Goal: Navigation & Orientation: Find specific page/section

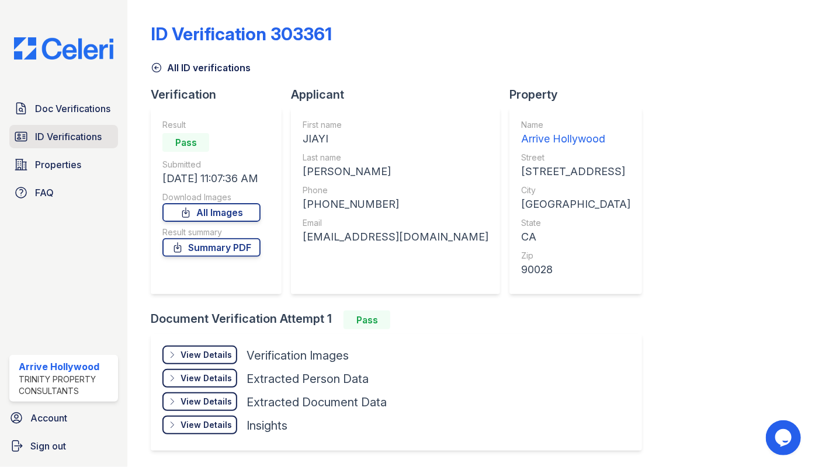
click at [43, 130] on span "ID Verifications" at bounding box center [68, 137] width 67 height 14
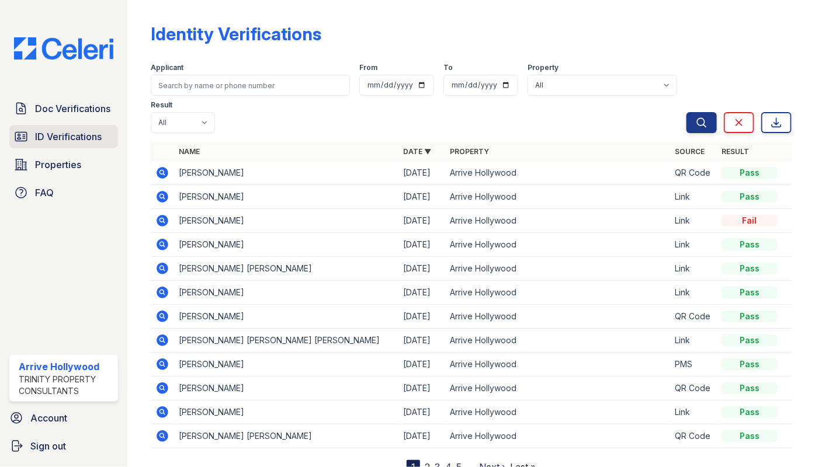
click at [68, 137] on span "ID Verifications" at bounding box center [68, 137] width 67 height 14
click at [55, 138] on span "ID Verifications" at bounding box center [68, 137] width 67 height 14
click at [72, 135] on span "ID Verifications" at bounding box center [68, 137] width 67 height 14
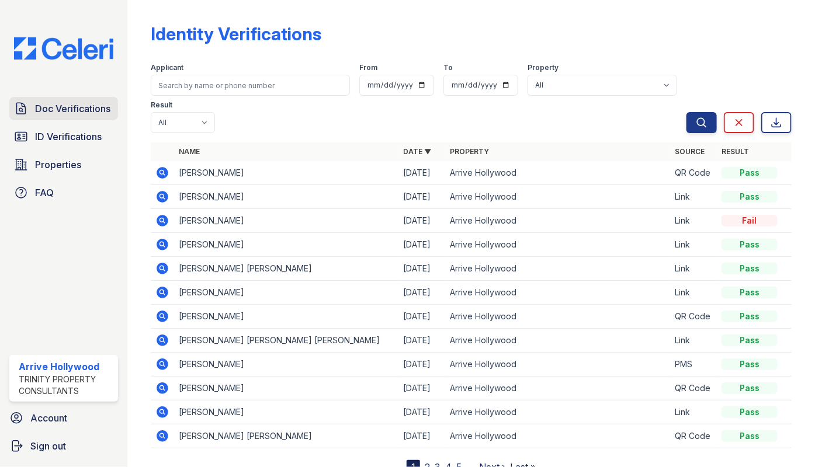
click at [69, 100] on link "Doc Verifications" at bounding box center [63, 108] width 109 height 23
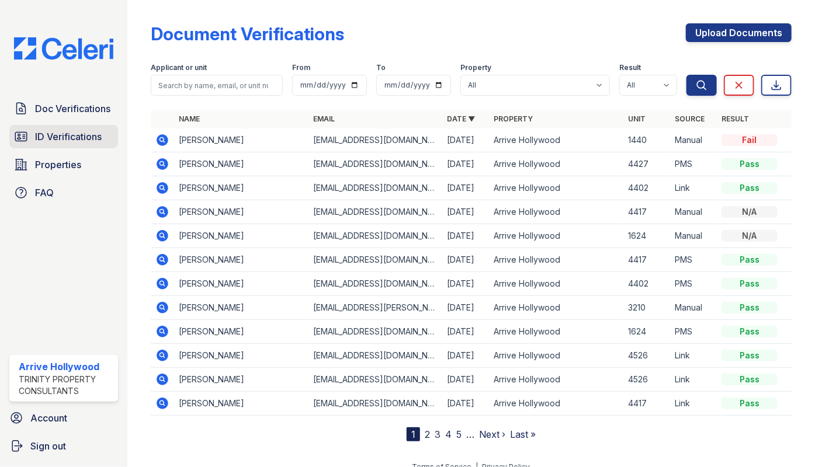
click at [56, 137] on span "ID Verifications" at bounding box center [68, 137] width 67 height 14
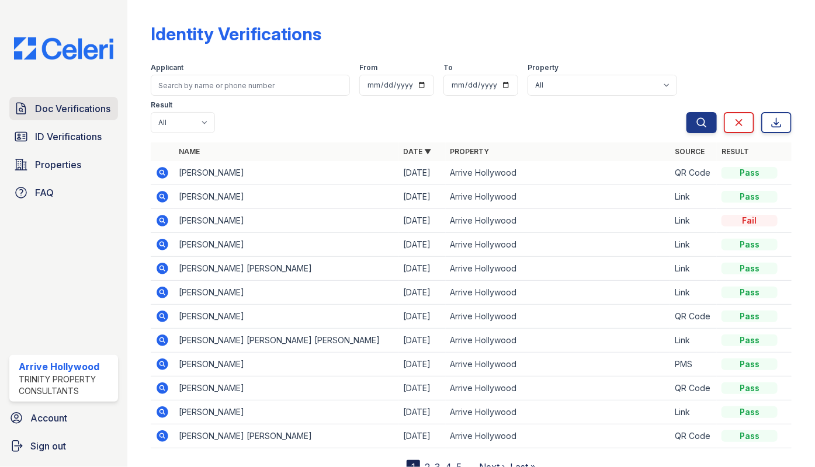
click at [60, 99] on link "Doc Verifications" at bounding box center [63, 108] width 109 height 23
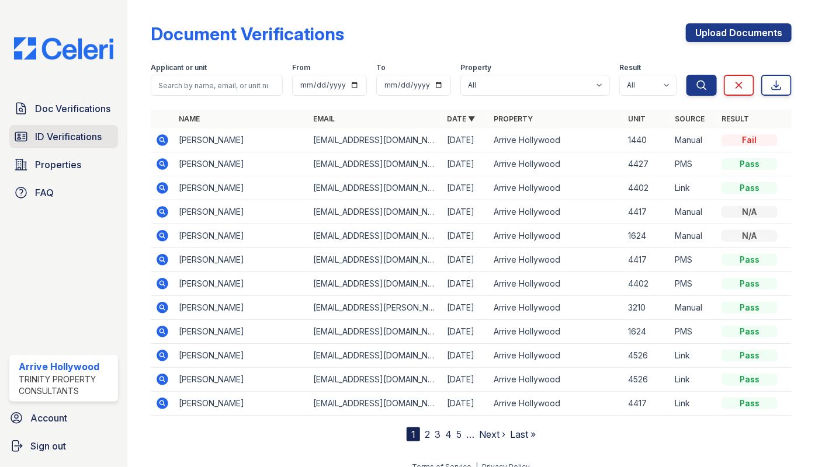
click at [51, 132] on span "ID Verifications" at bounding box center [68, 137] width 67 height 14
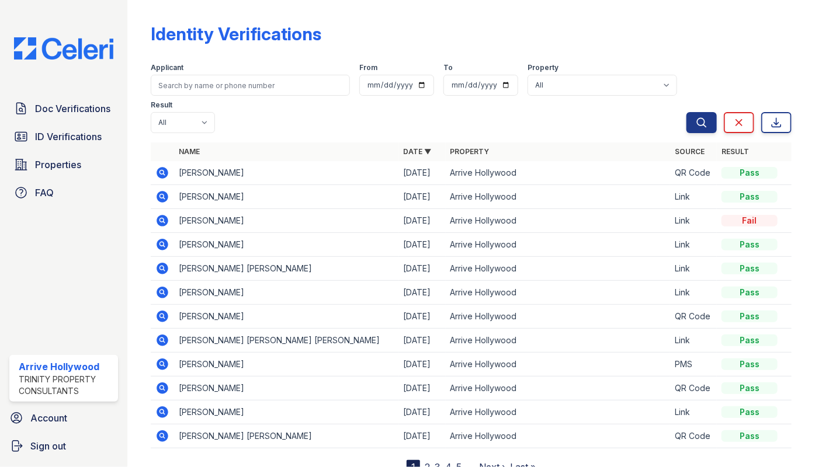
click at [51, 132] on span "ID Verifications" at bounding box center [68, 137] width 67 height 14
click at [53, 140] on span "ID Verifications" at bounding box center [68, 137] width 67 height 14
click at [61, 112] on span "Doc Verifications" at bounding box center [72, 109] width 75 height 14
click at [52, 134] on span "ID Verifications" at bounding box center [68, 137] width 67 height 14
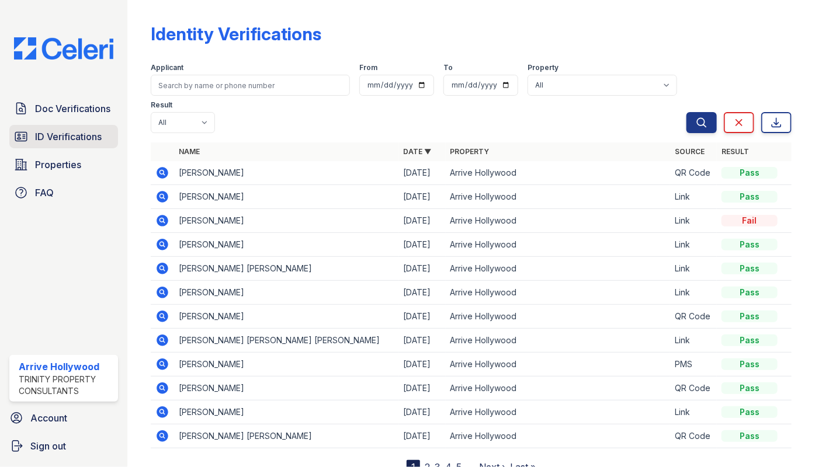
click at [82, 141] on span "ID Verifications" at bounding box center [68, 137] width 67 height 14
click at [54, 137] on span "ID Verifications" at bounding box center [68, 137] width 67 height 14
click at [55, 134] on span "ID Verifications" at bounding box center [68, 137] width 67 height 14
click at [47, 128] on link "ID Verifications" at bounding box center [63, 136] width 109 height 23
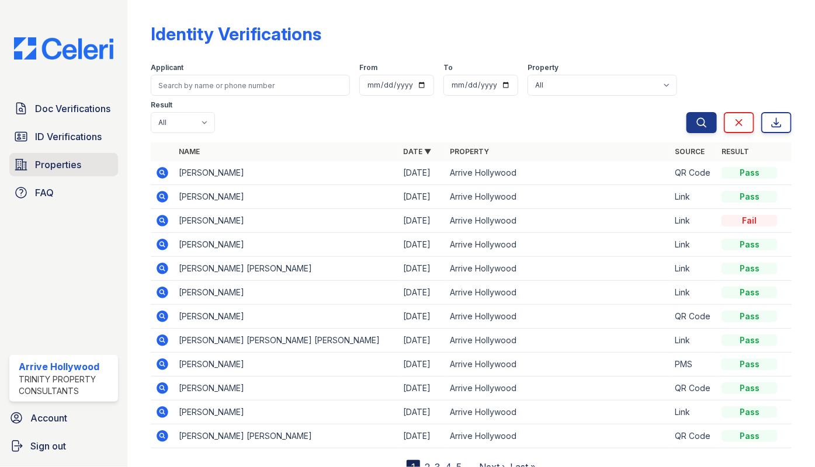
click at [54, 169] on span "Properties" at bounding box center [58, 165] width 46 height 14
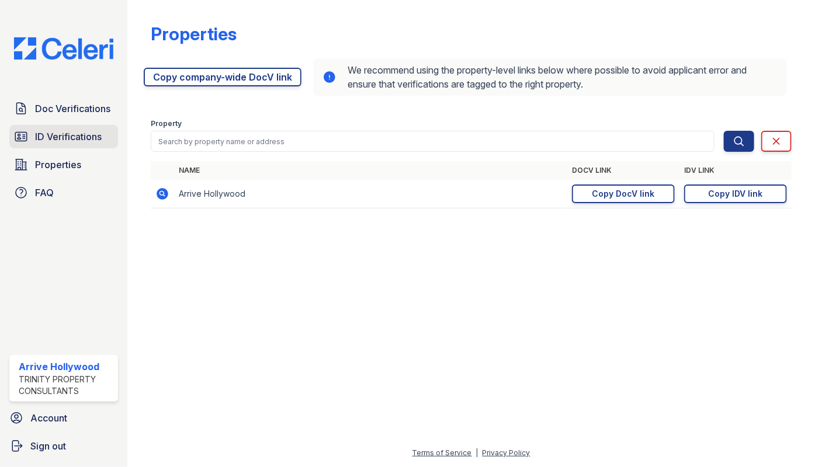
click at [62, 137] on span "ID Verifications" at bounding box center [68, 137] width 67 height 14
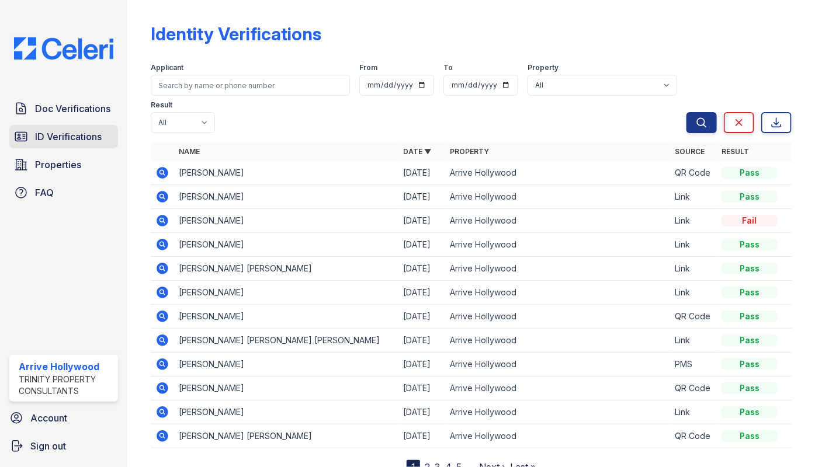
click at [61, 136] on span "ID Verifications" at bounding box center [68, 137] width 67 height 14
click at [72, 141] on span "ID Verifications" at bounding box center [68, 137] width 67 height 14
click at [74, 133] on span "ID Verifications" at bounding box center [68, 137] width 67 height 14
click at [69, 140] on span "ID Verifications" at bounding box center [68, 137] width 67 height 14
click at [76, 138] on span "ID Verifications" at bounding box center [68, 137] width 67 height 14
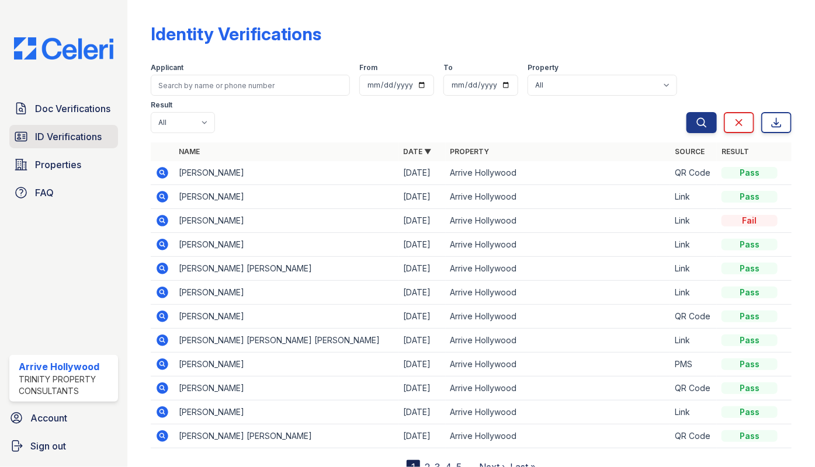
click at [61, 132] on span "ID Verifications" at bounding box center [68, 137] width 67 height 14
click at [54, 135] on span "ID Verifications" at bounding box center [68, 137] width 67 height 14
click at [73, 114] on span "Doc Verifications" at bounding box center [72, 109] width 75 height 14
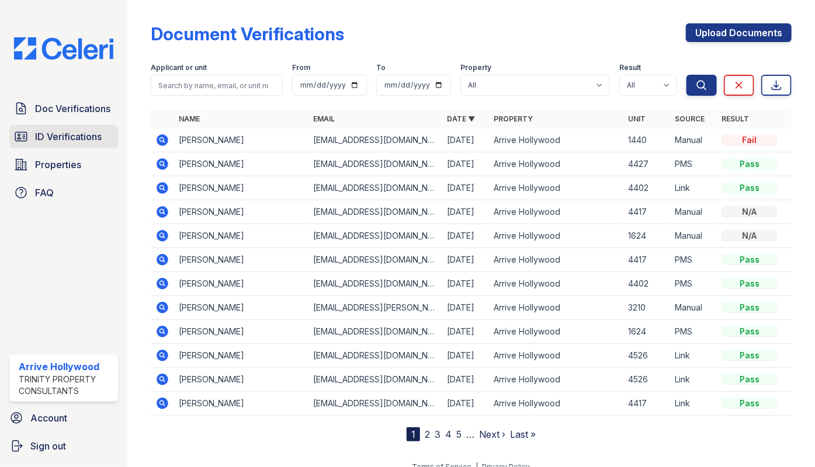
click at [65, 136] on span "ID Verifications" at bounding box center [68, 137] width 67 height 14
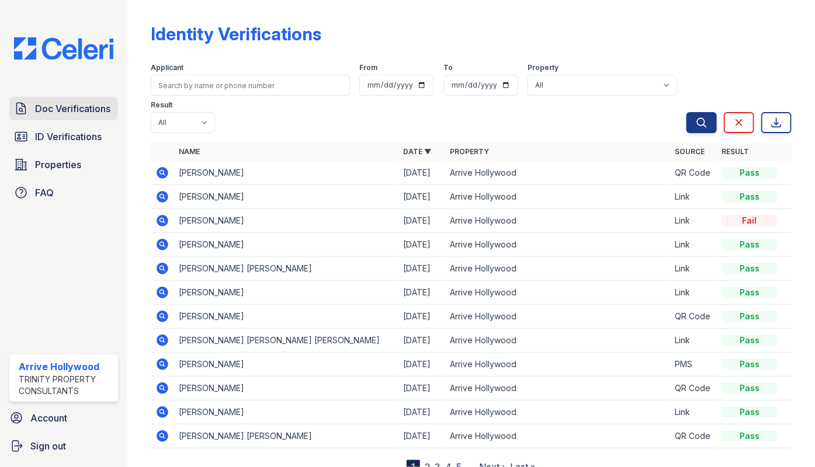
click at [63, 107] on span "Doc Verifications" at bounding box center [72, 109] width 75 height 14
click at [56, 135] on span "ID Verifications" at bounding box center [68, 137] width 67 height 14
click at [51, 135] on span "ID Verifications" at bounding box center [68, 137] width 67 height 14
click at [48, 130] on span "ID Verifications" at bounding box center [68, 137] width 67 height 14
click at [58, 115] on span "Doc Verifications" at bounding box center [72, 109] width 75 height 14
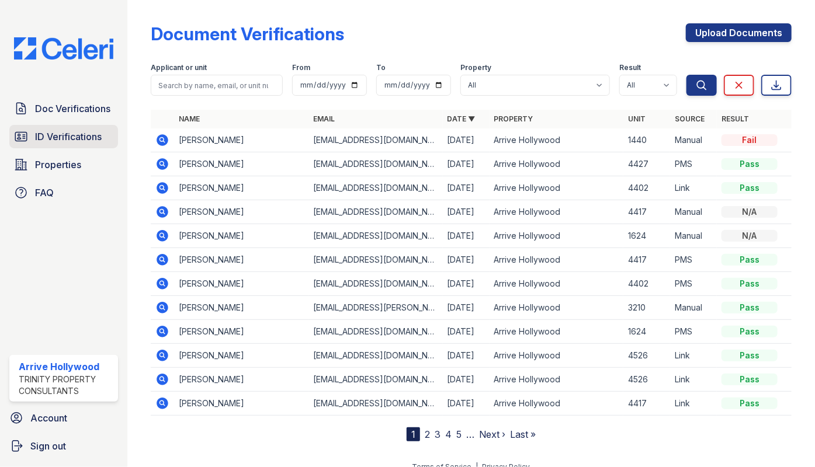
click at [49, 137] on span "ID Verifications" at bounding box center [68, 137] width 67 height 14
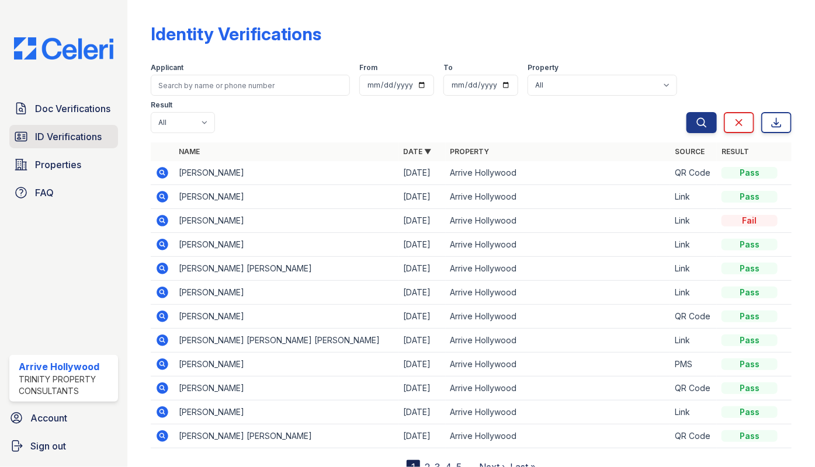
click at [48, 128] on link "ID Verifications" at bounding box center [63, 136] width 109 height 23
click at [46, 134] on span "ID Verifications" at bounding box center [68, 137] width 67 height 14
click at [50, 135] on span "ID Verifications" at bounding box center [68, 137] width 67 height 14
click at [71, 131] on span "ID Verifications" at bounding box center [68, 137] width 67 height 14
click at [71, 140] on span "ID Verifications" at bounding box center [68, 137] width 67 height 14
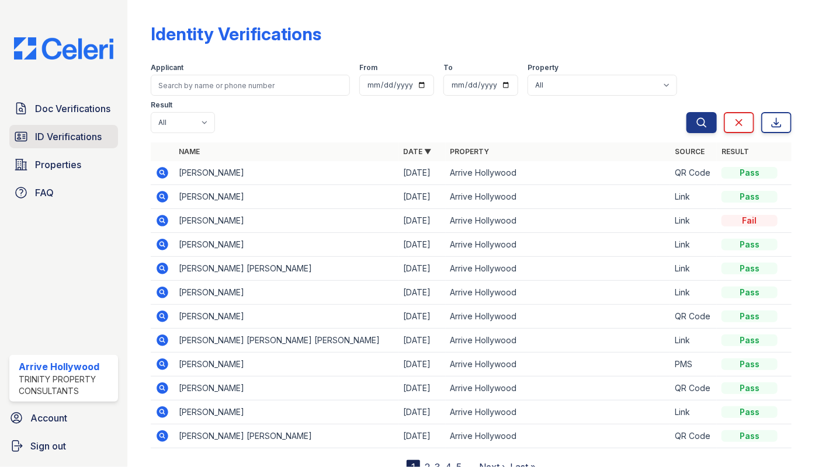
click at [64, 134] on span "ID Verifications" at bounding box center [68, 137] width 67 height 14
click at [40, 127] on link "ID Verifications" at bounding box center [63, 136] width 109 height 23
click at [44, 138] on span "ID Verifications" at bounding box center [68, 137] width 67 height 14
click at [68, 135] on span "ID Verifications" at bounding box center [68, 137] width 67 height 14
click at [76, 139] on span "ID Verifications" at bounding box center [68, 137] width 67 height 14
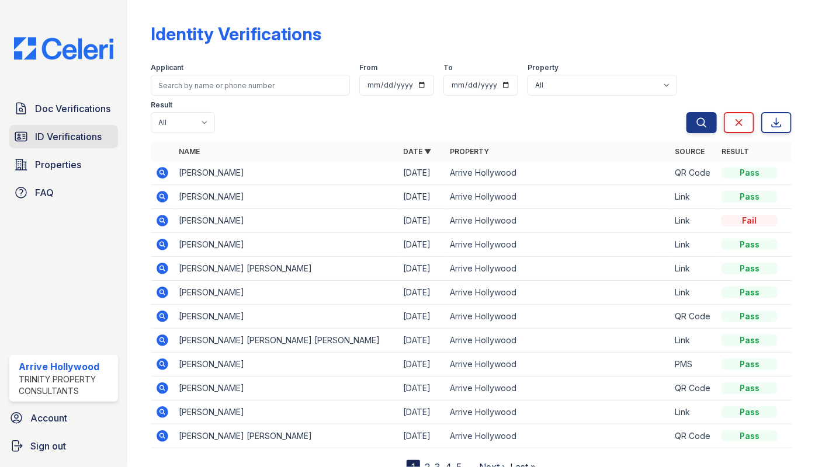
click at [79, 133] on span "ID Verifications" at bounding box center [68, 137] width 67 height 14
click at [73, 137] on span "ID Verifications" at bounding box center [68, 137] width 67 height 14
click at [75, 133] on span "ID Verifications" at bounding box center [68, 137] width 67 height 14
click at [65, 140] on span "ID Verifications" at bounding box center [68, 137] width 67 height 14
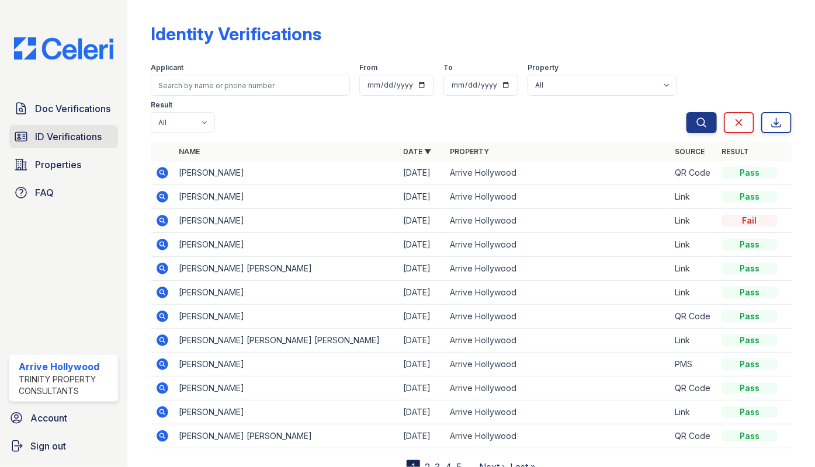
click at [60, 138] on span "ID Verifications" at bounding box center [68, 137] width 67 height 14
click at [62, 109] on span "Doc Verifications" at bounding box center [72, 109] width 75 height 14
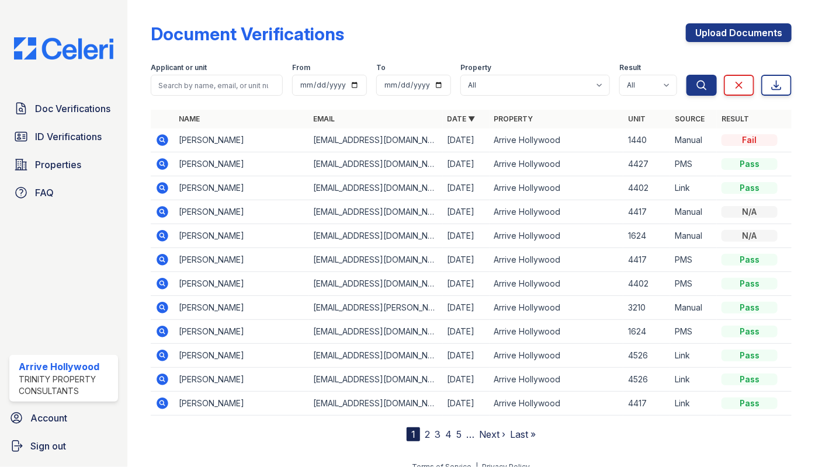
click at [61, 139] on span "ID Verifications" at bounding box center [68, 137] width 67 height 14
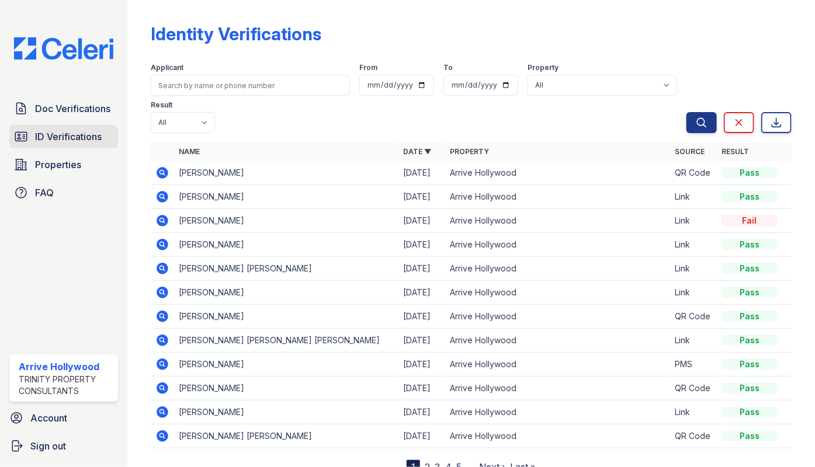
click at [61, 139] on span "ID Verifications" at bounding box center [68, 137] width 67 height 14
click at [52, 109] on span "Doc Verifications" at bounding box center [72, 109] width 75 height 14
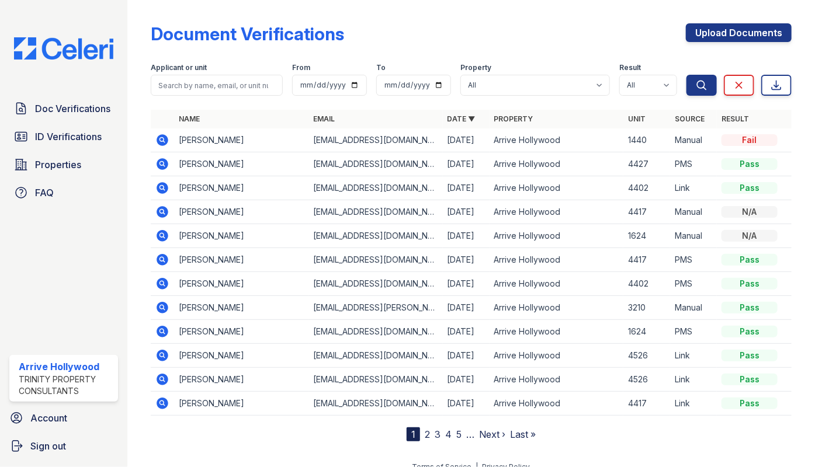
click at [53, 140] on span "ID Verifications" at bounding box center [68, 137] width 67 height 14
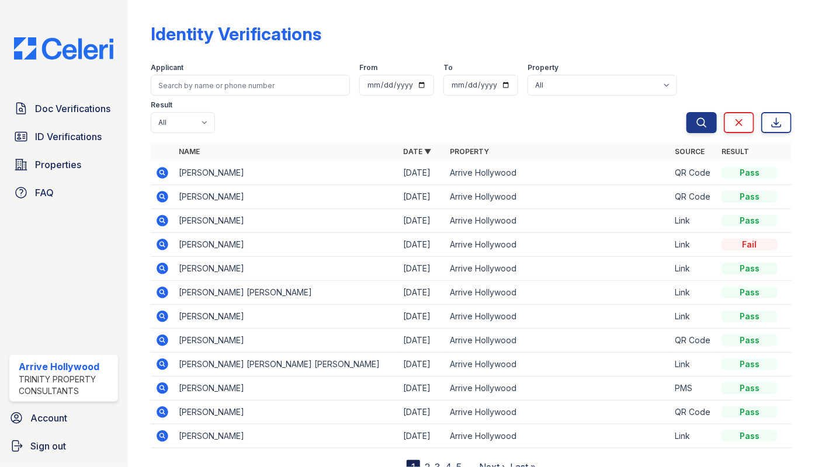
click at [53, 140] on span "ID Verifications" at bounding box center [68, 137] width 67 height 14
click at [491, 48] on div "Identity Verifications" at bounding box center [471, 38] width 641 height 30
